Goal: Task Accomplishment & Management: Use online tool/utility

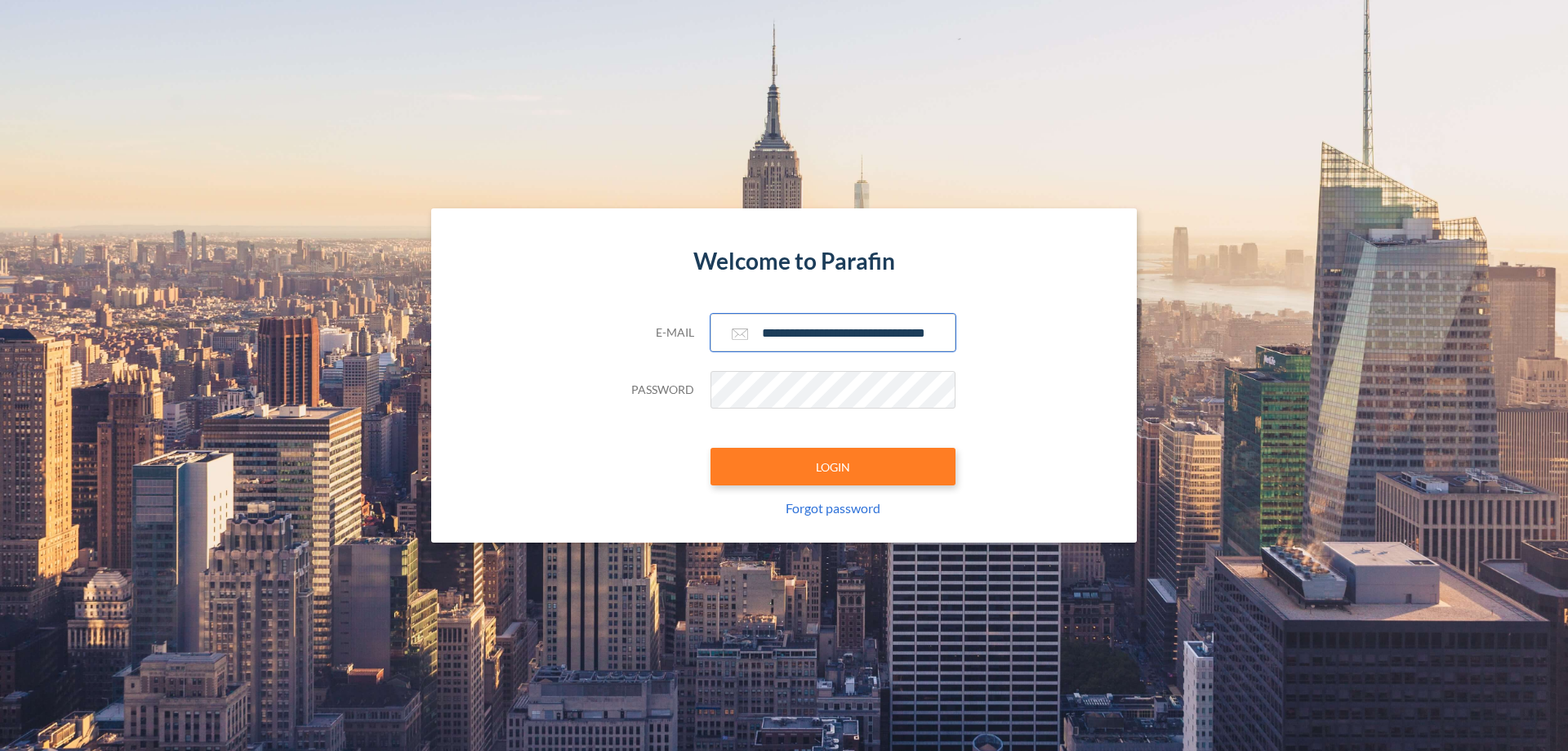
type input "**********"
click at [833, 467] on button "LOGIN" at bounding box center [833, 466] width 245 height 38
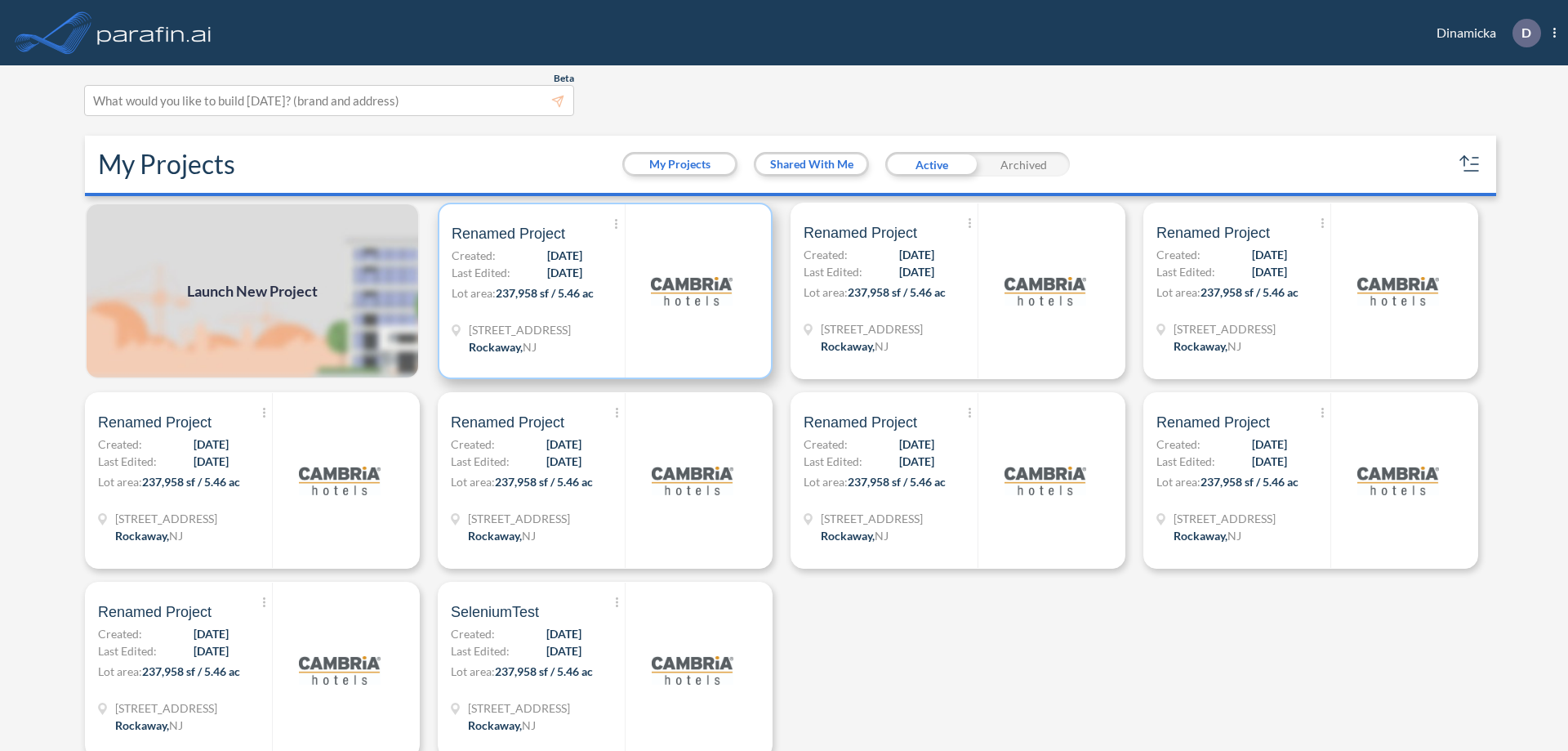
scroll to position [4, 0]
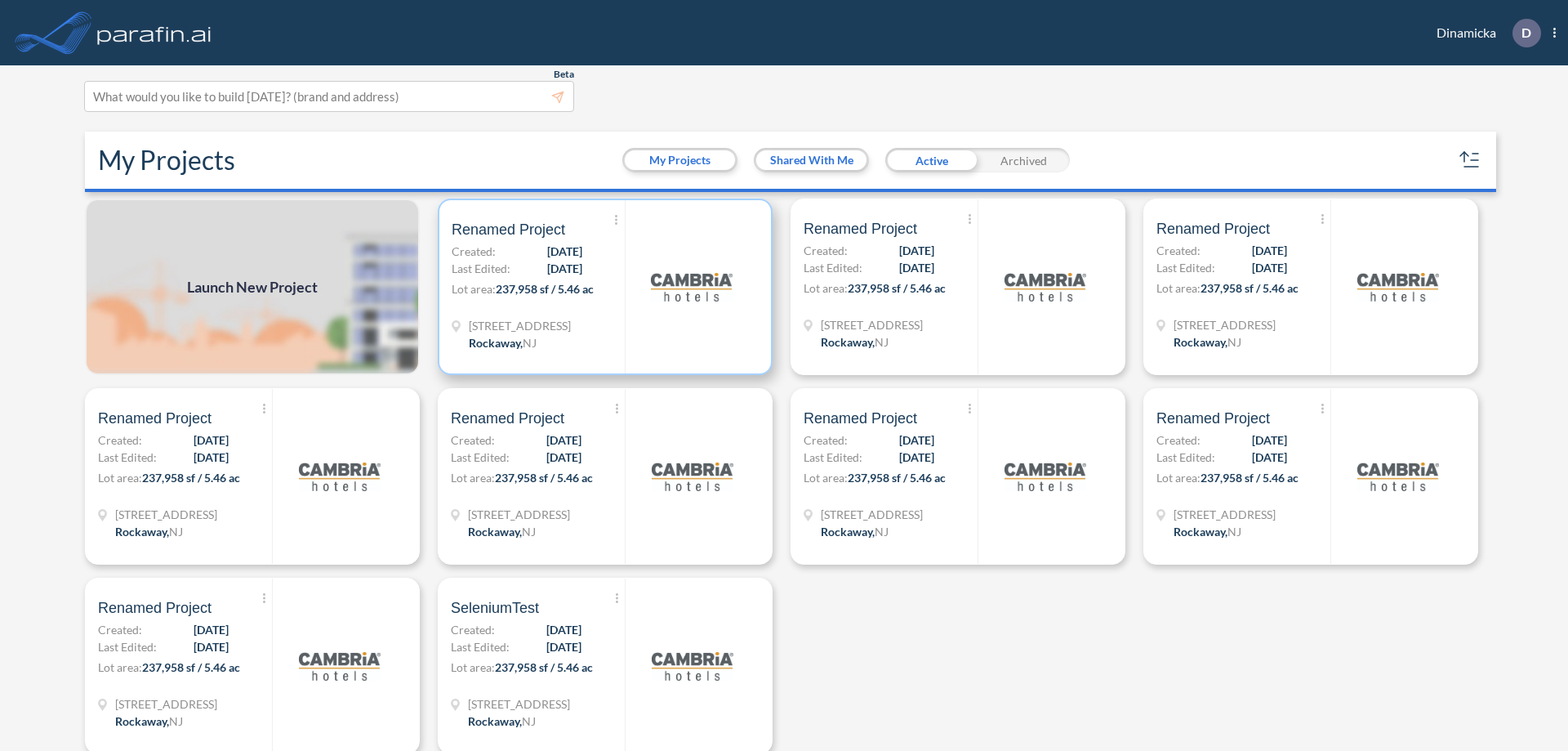
click at [602, 287] on p "Lot area: 237,958 sf / 5.46 ac" at bounding box center [538, 292] width 173 height 24
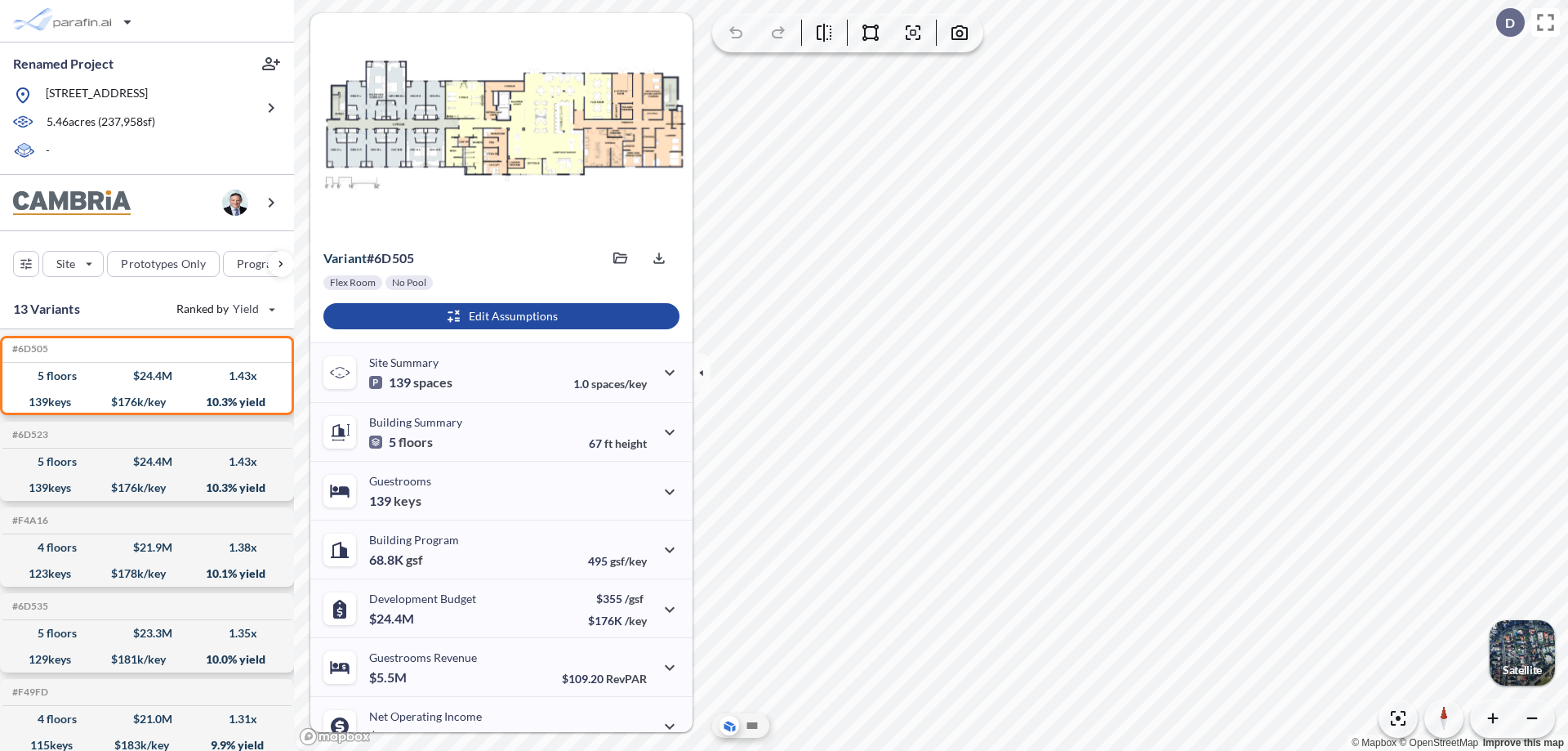
scroll to position [83, 0]
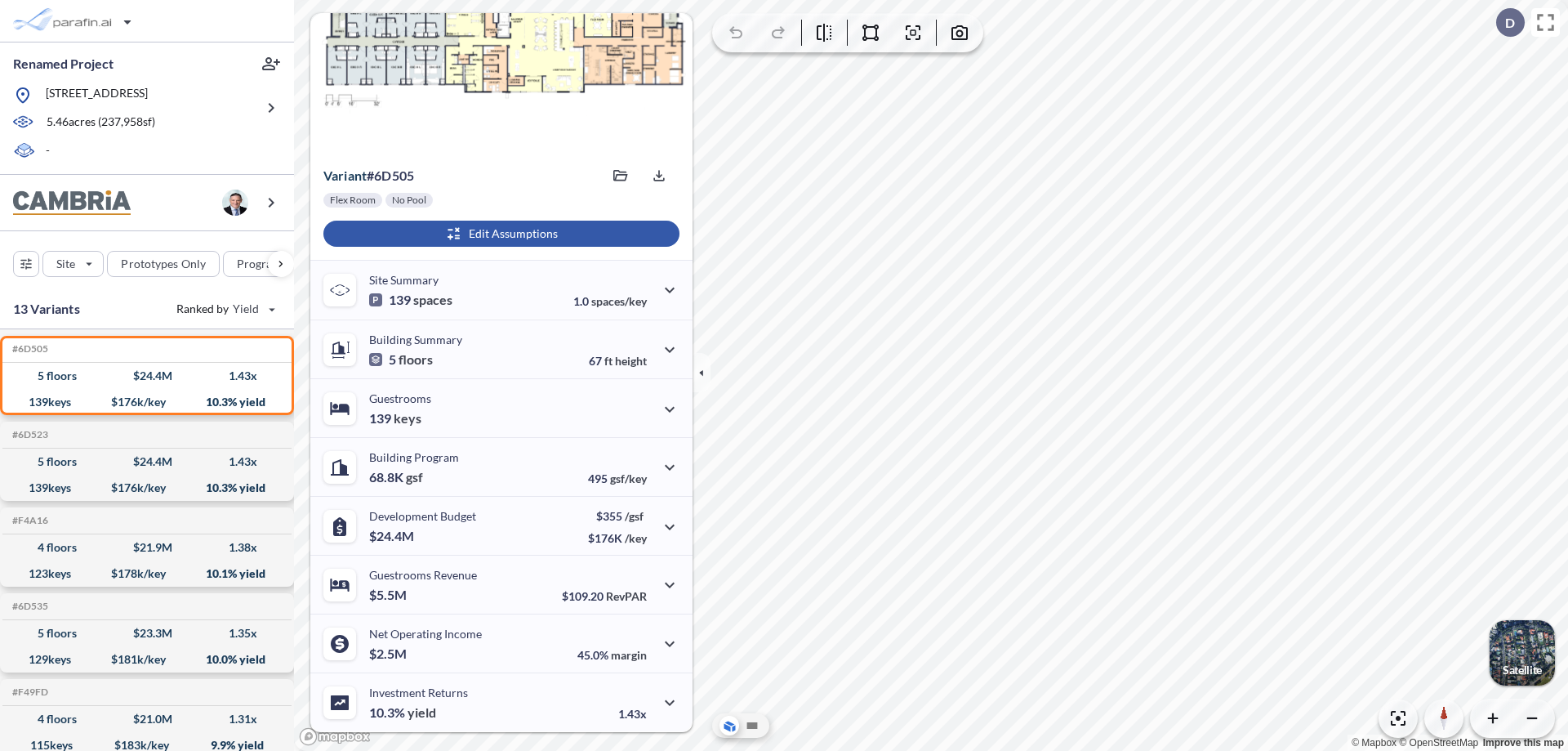
click at [499, 234] on div "button" at bounding box center [501, 233] width 356 height 26
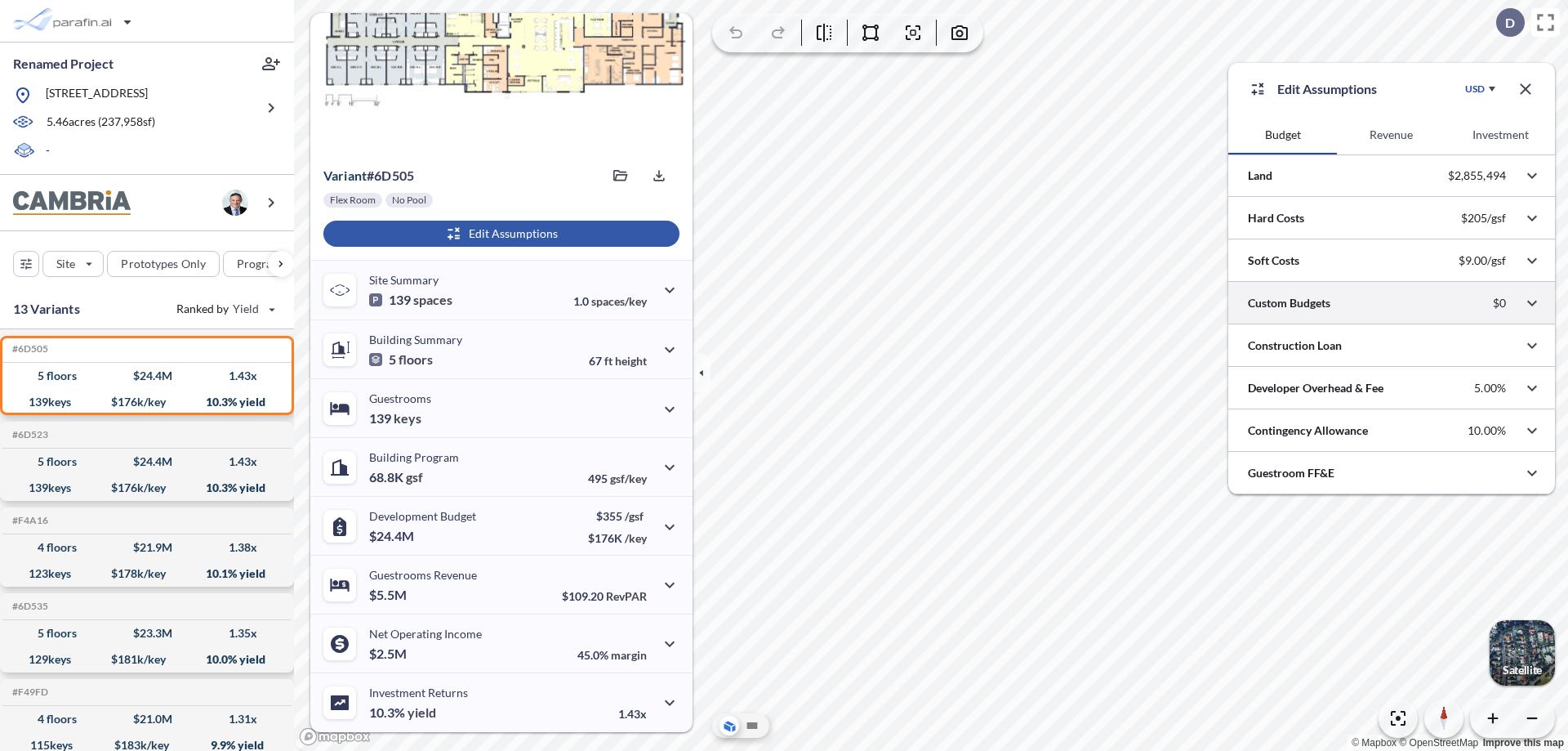
click at [1392, 303] on div at bounding box center [1392, 302] width 327 height 41
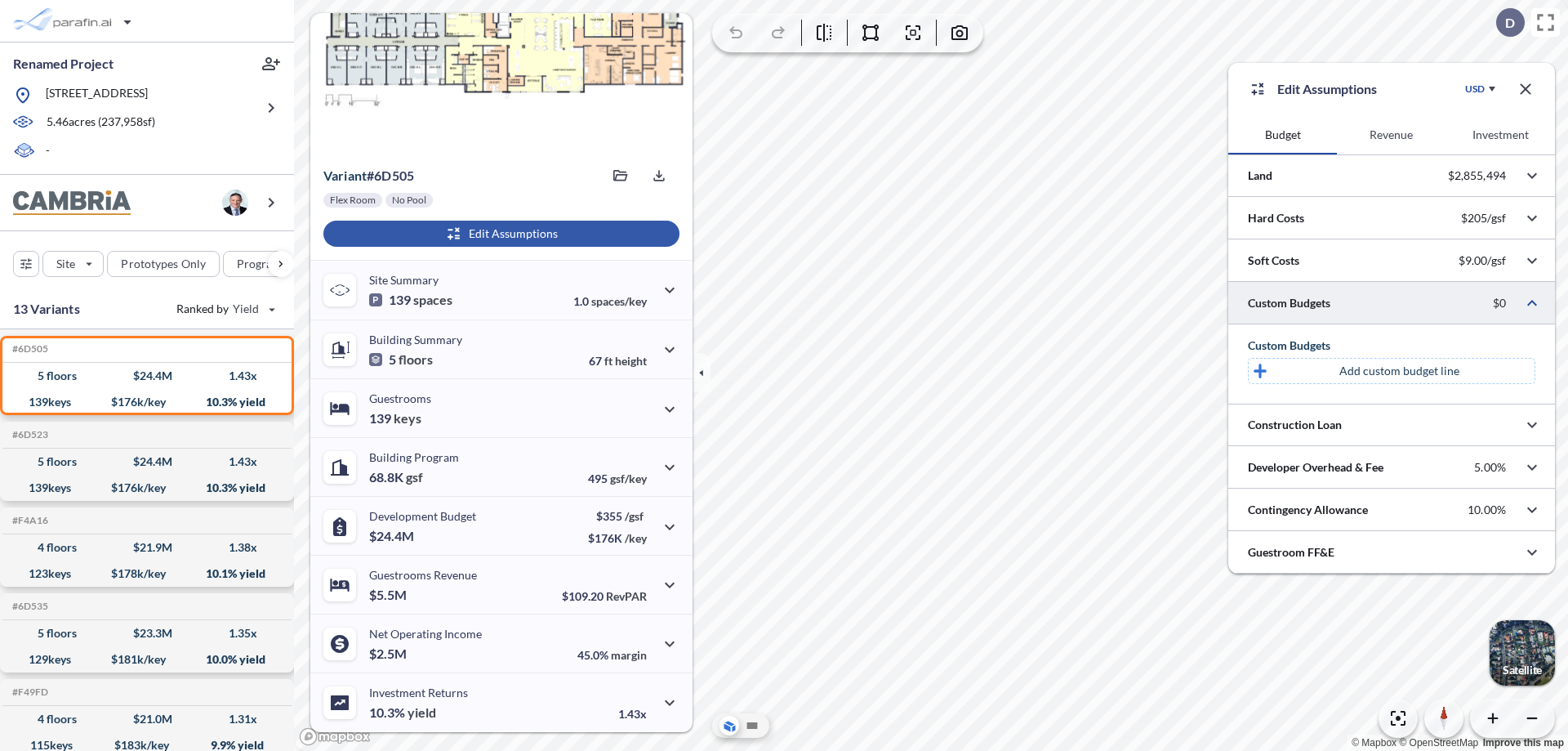
click at [1399, 370] on p "Add custom budget line" at bounding box center [1399, 370] width 120 height 16
